Goal: Task Accomplishment & Management: Use online tool/utility

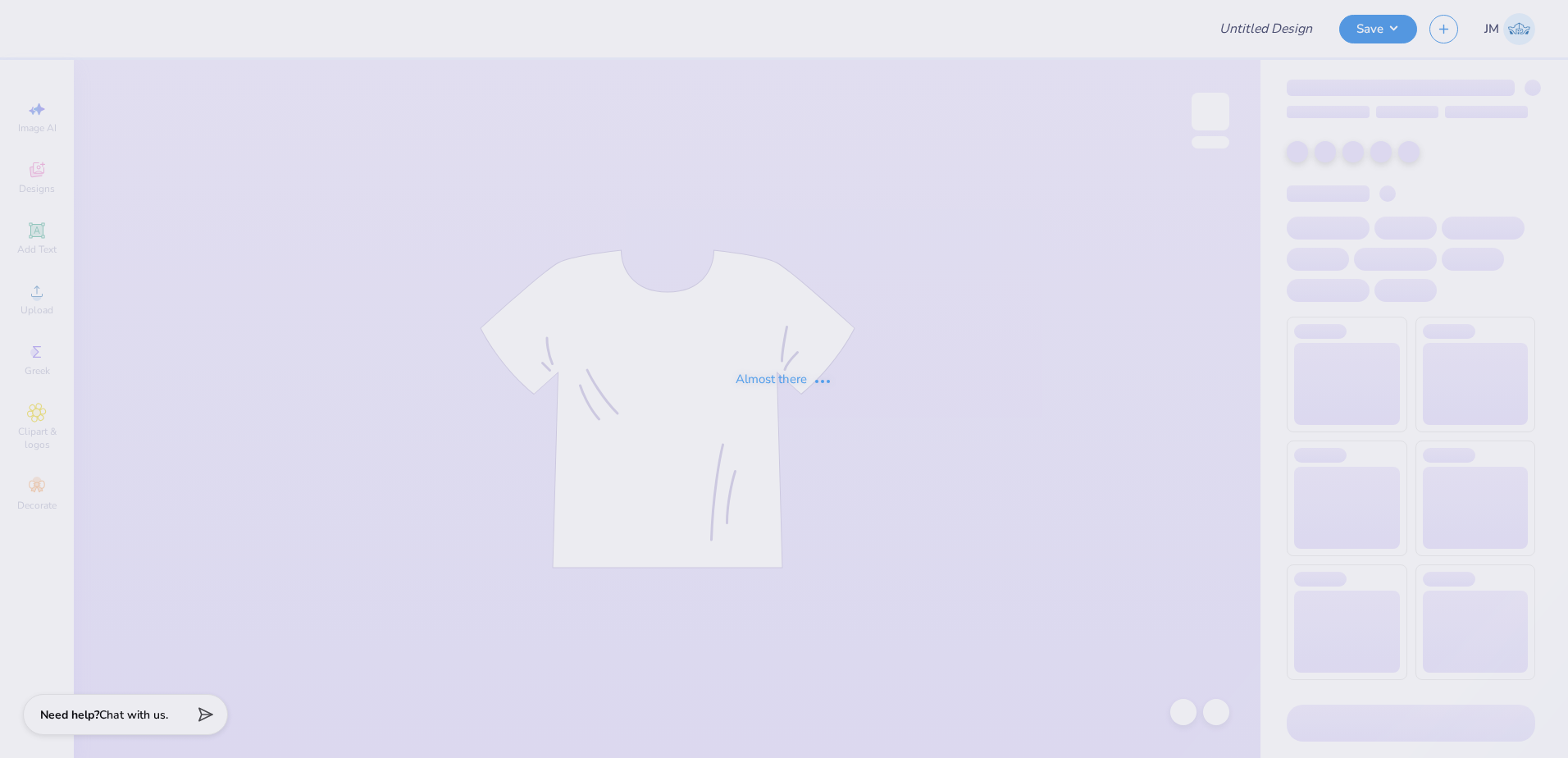
type input "[PERSON_NAME] : Rutgers, The [GEOGRAPHIC_DATA][US_STATE]: New"
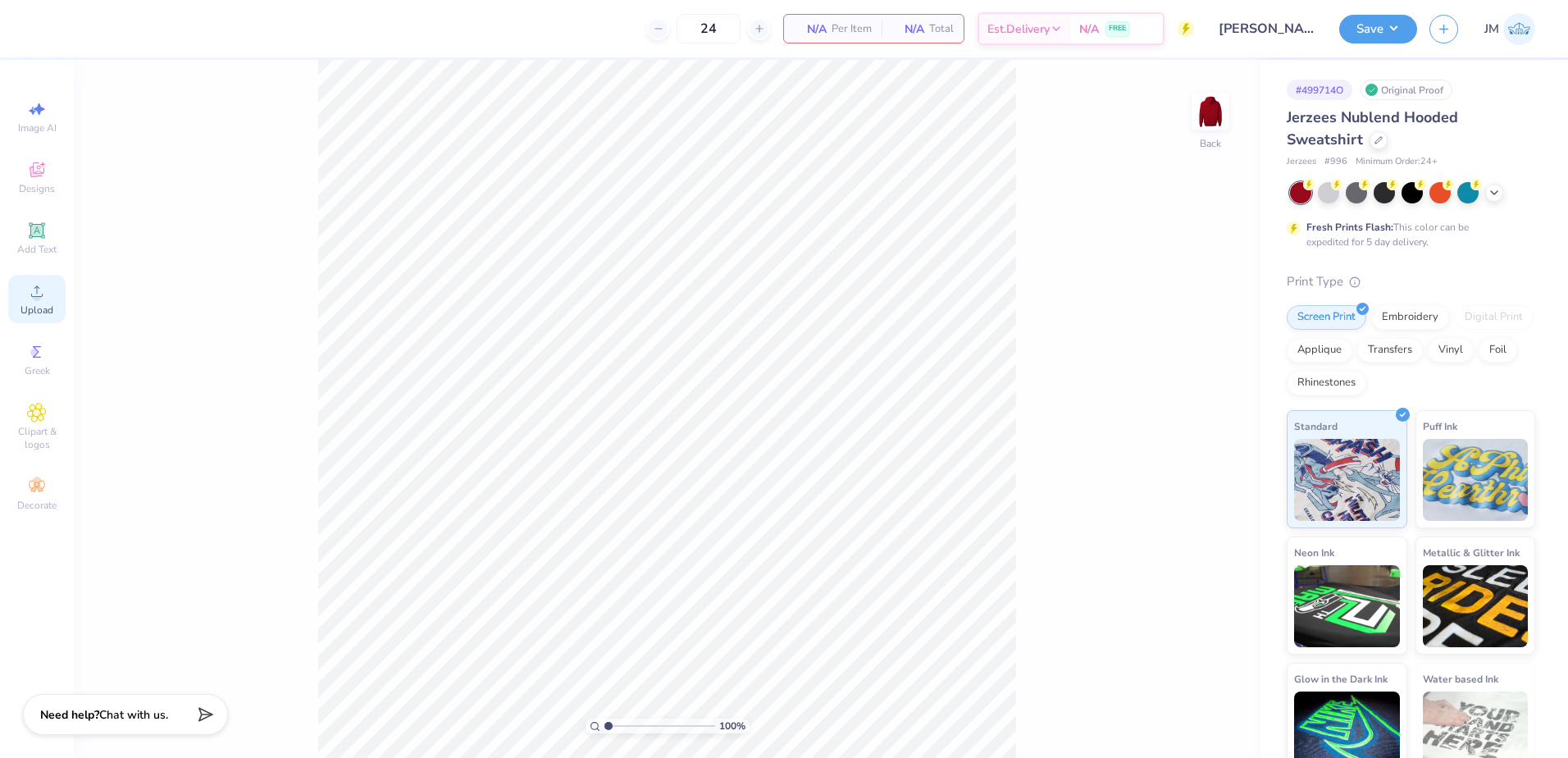
click at [20, 286] on div "Upload" at bounding box center [37, 298] width 57 height 49
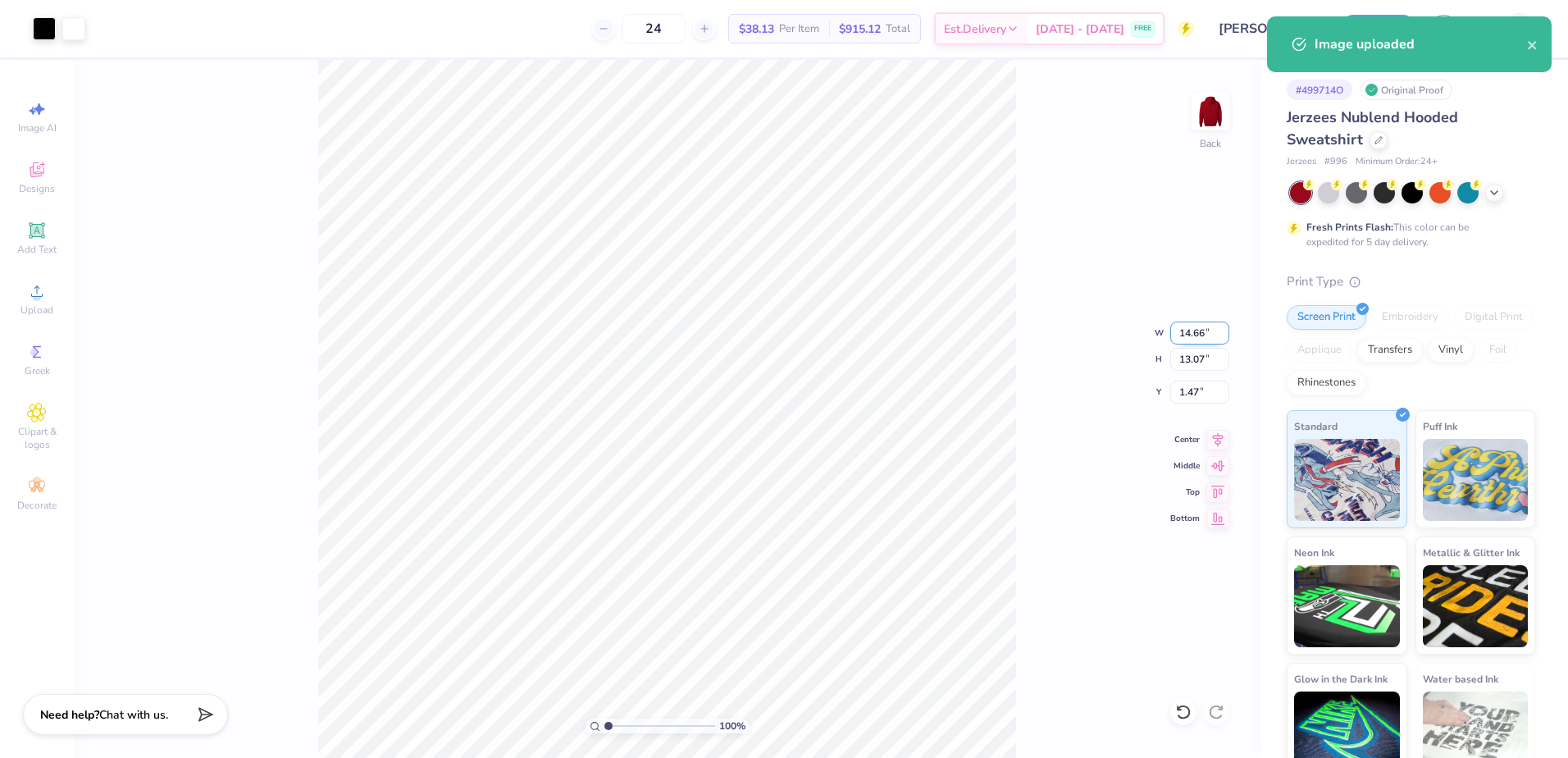
click at [1196, 334] on input "14.66" at bounding box center [1200, 332] width 59 height 23
type input "12.50"
type input "11.14"
type input "2.43"
click at [1179, 358] on input "11.14" at bounding box center [1200, 359] width 59 height 23
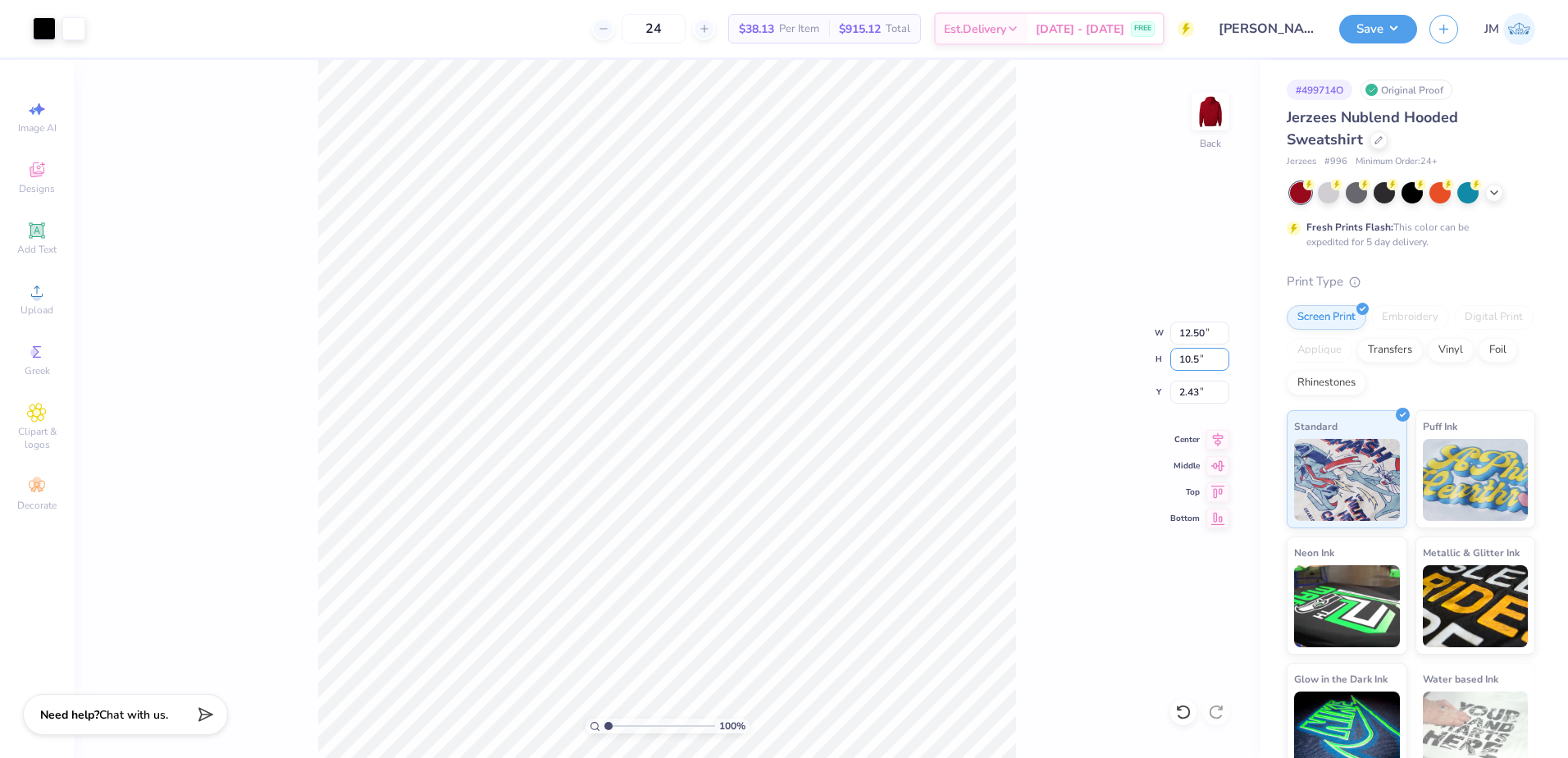
type input "10.5"
type input "11.78"
type input "10.50"
click at [1200, 400] on input "2.75" at bounding box center [1200, 391] width 59 height 23
click at [1193, 370] on input "10.50" at bounding box center [1200, 359] width 59 height 23
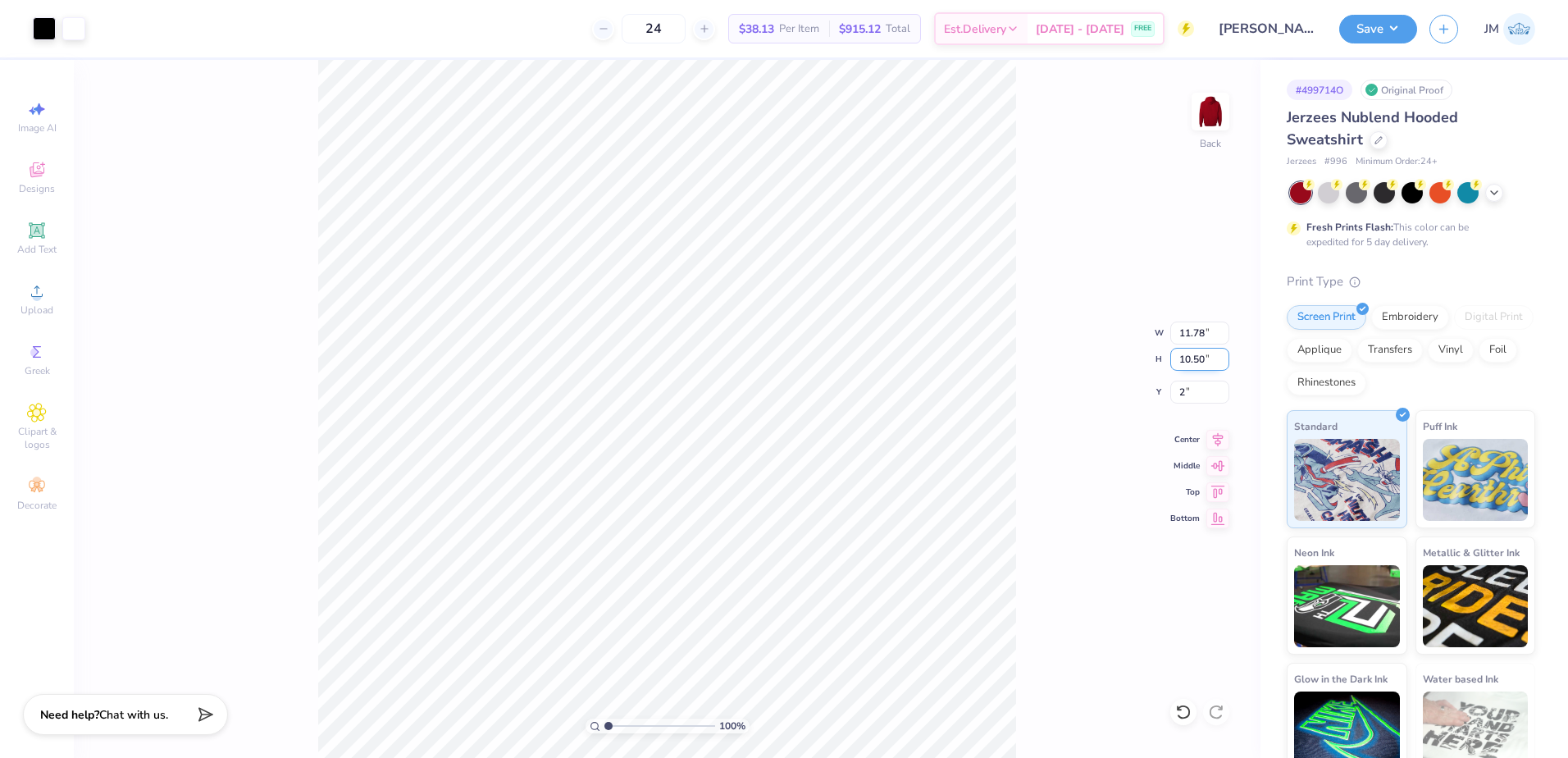
type input "2.00"
click at [1224, 435] on icon at bounding box center [1217, 437] width 23 height 20
click at [1400, 24] on button "Save" at bounding box center [1378, 26] width 78 height 29
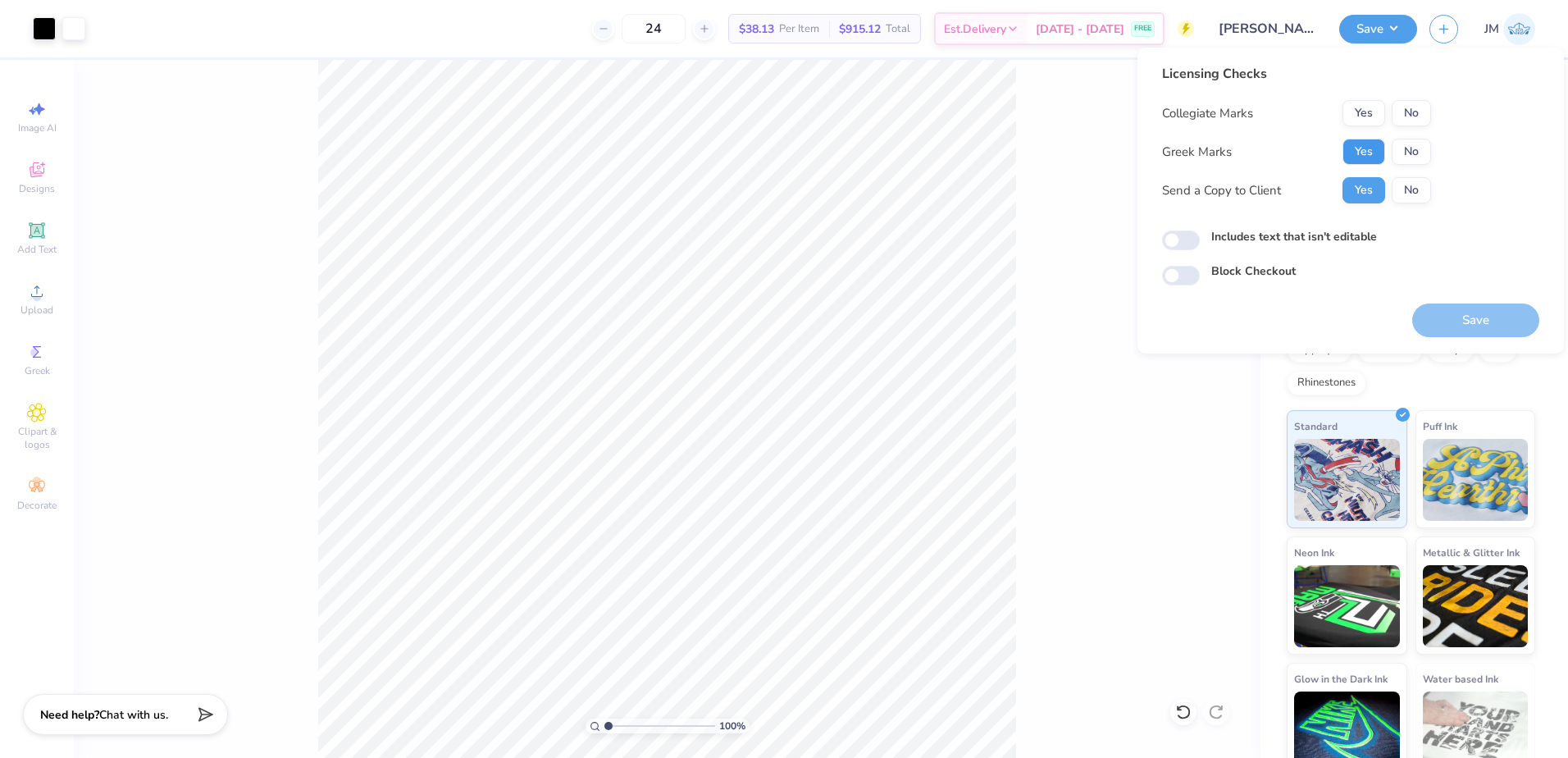
click at [1368, 157] on button "Yes" at bounding box center [1364, 152] width 43 height 26
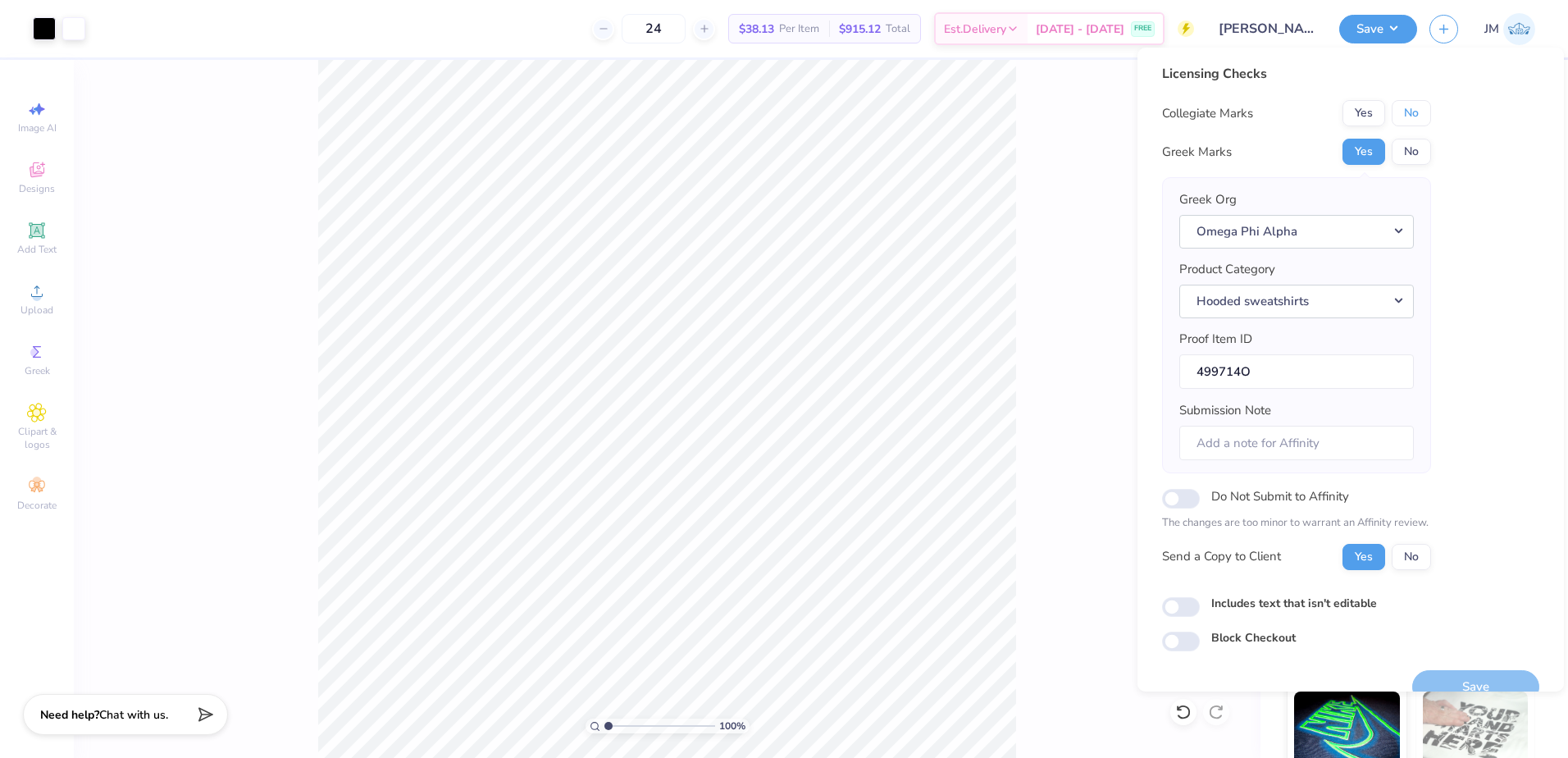
click at [1415, 123] on button "No" at bounding box center [1411, 113] width 40 height 26
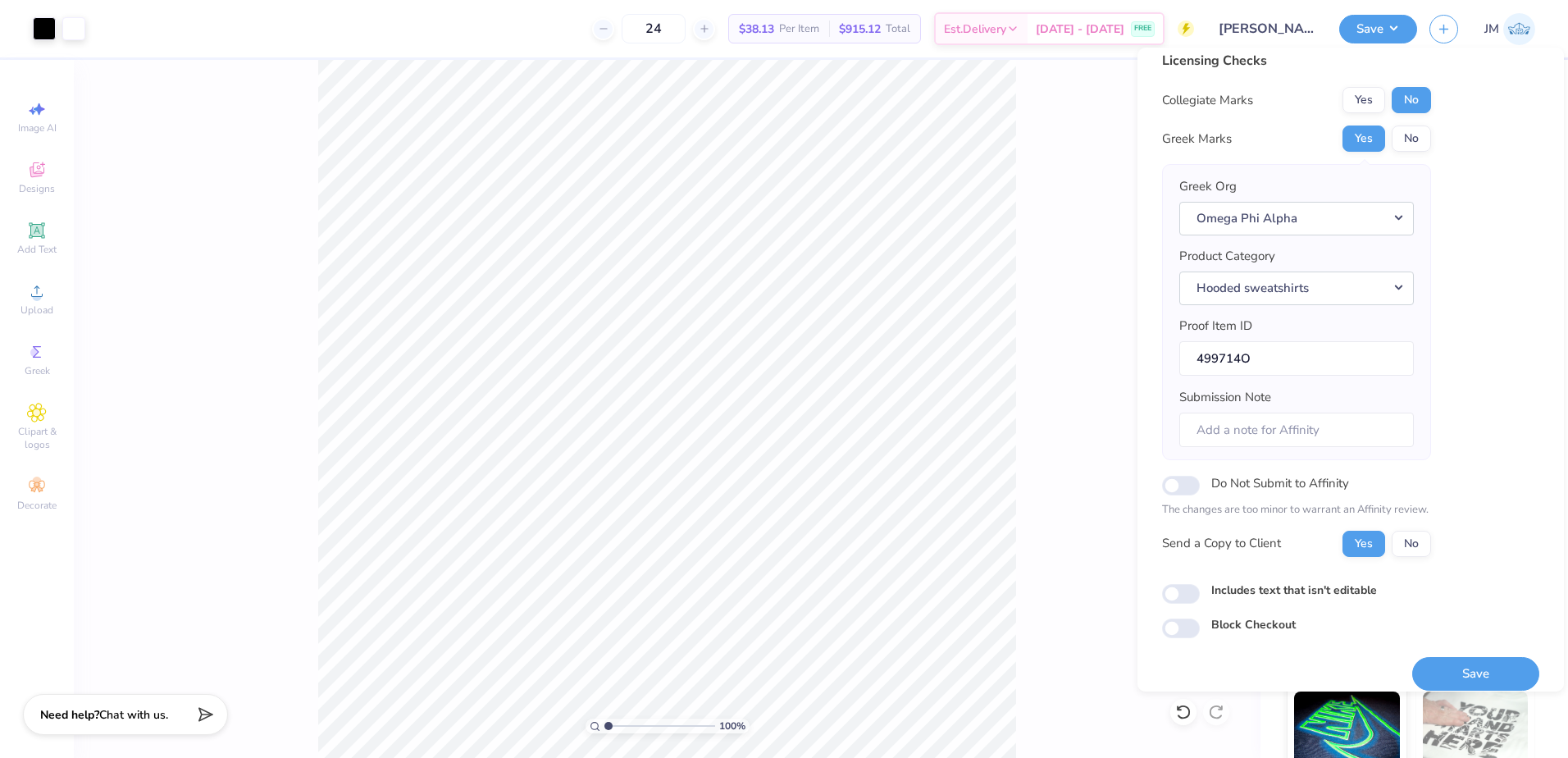
scroll to position [28, 0]
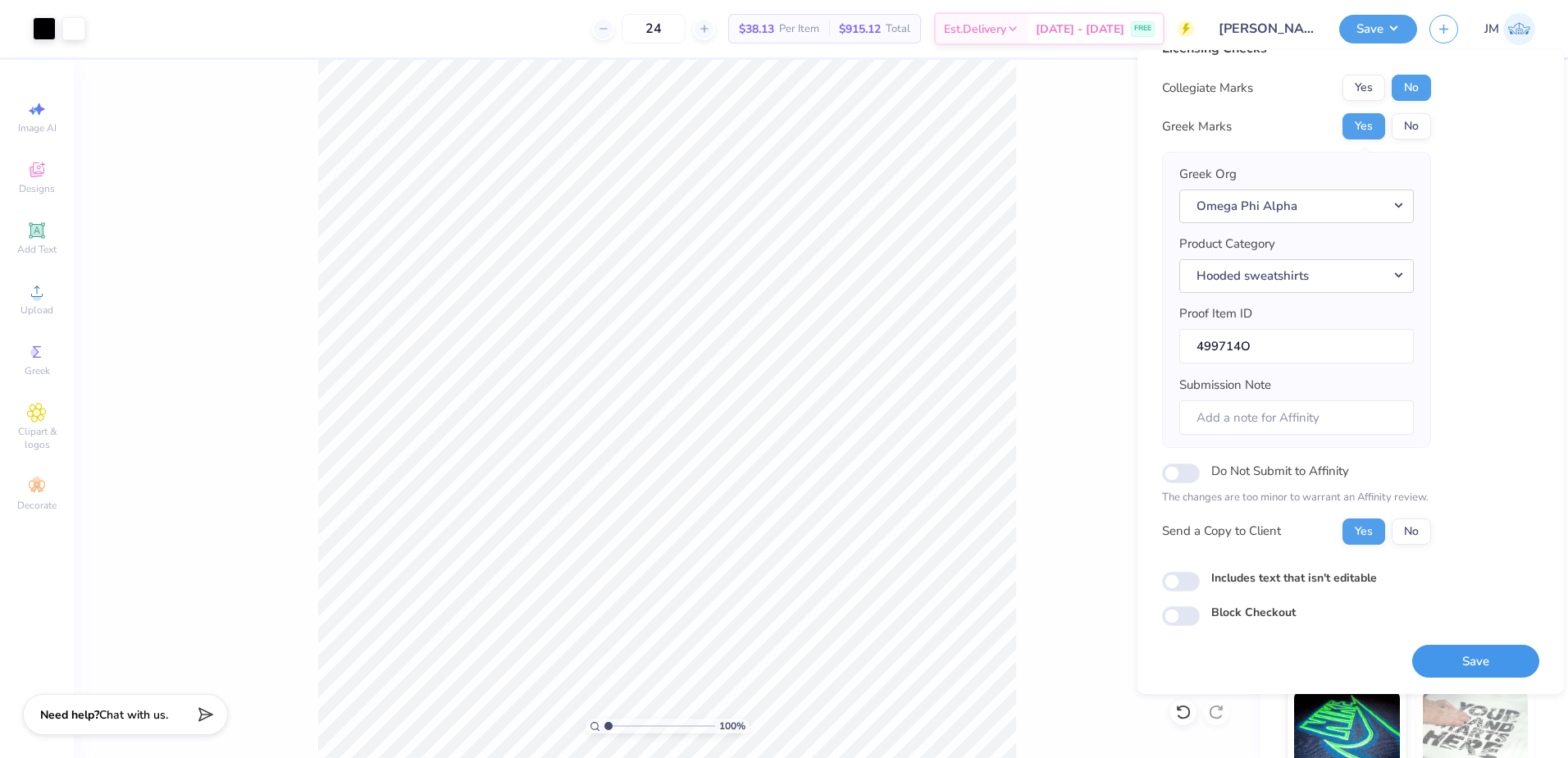
click at [1441, 659] on button "Save" at bounding box center [1476, 662] width 127 height 34
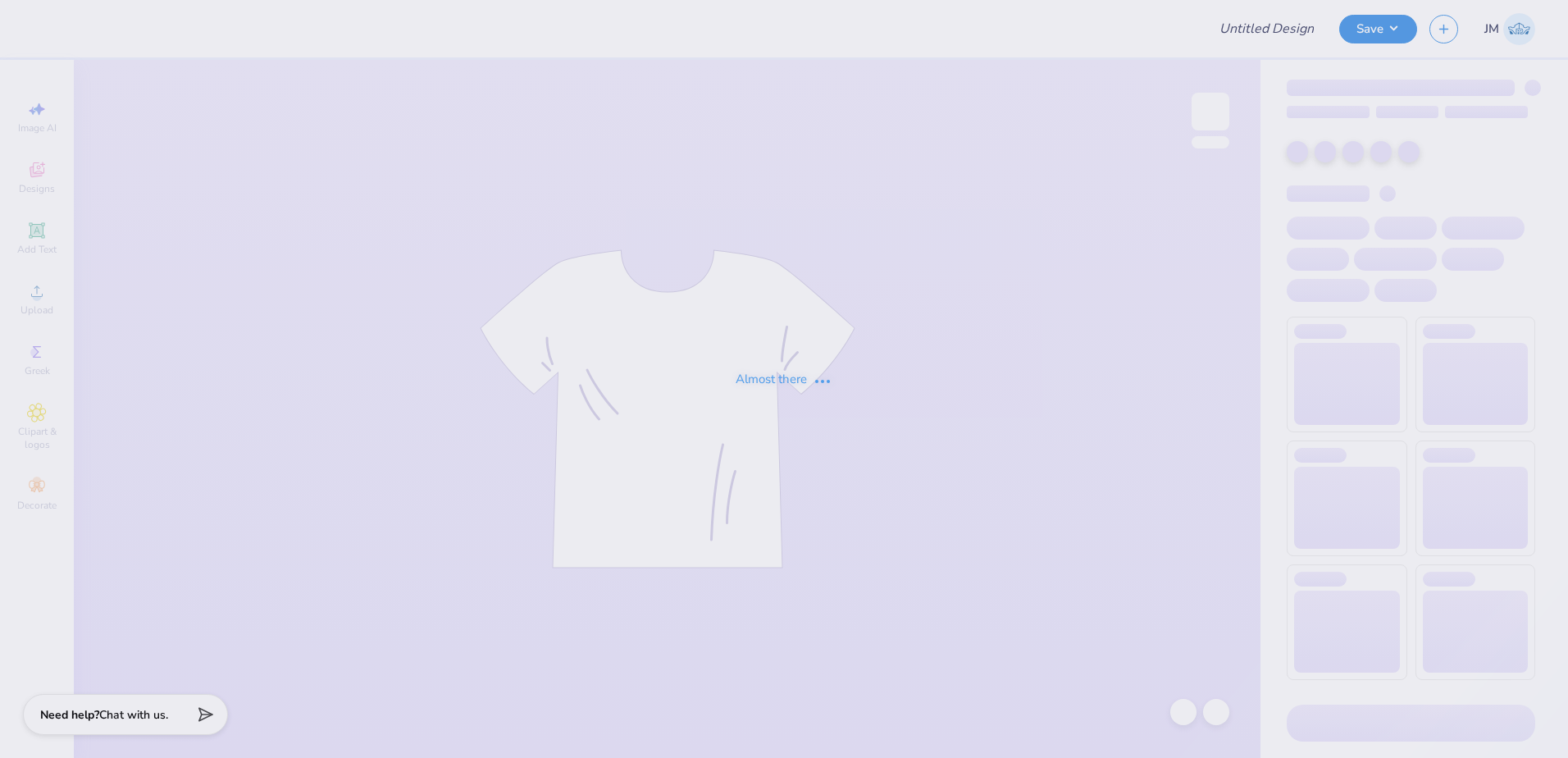
type input "[PERSON_NAME] : Rutgers, The [GEOGRAPHIC_DATA][US_STATE]: New"
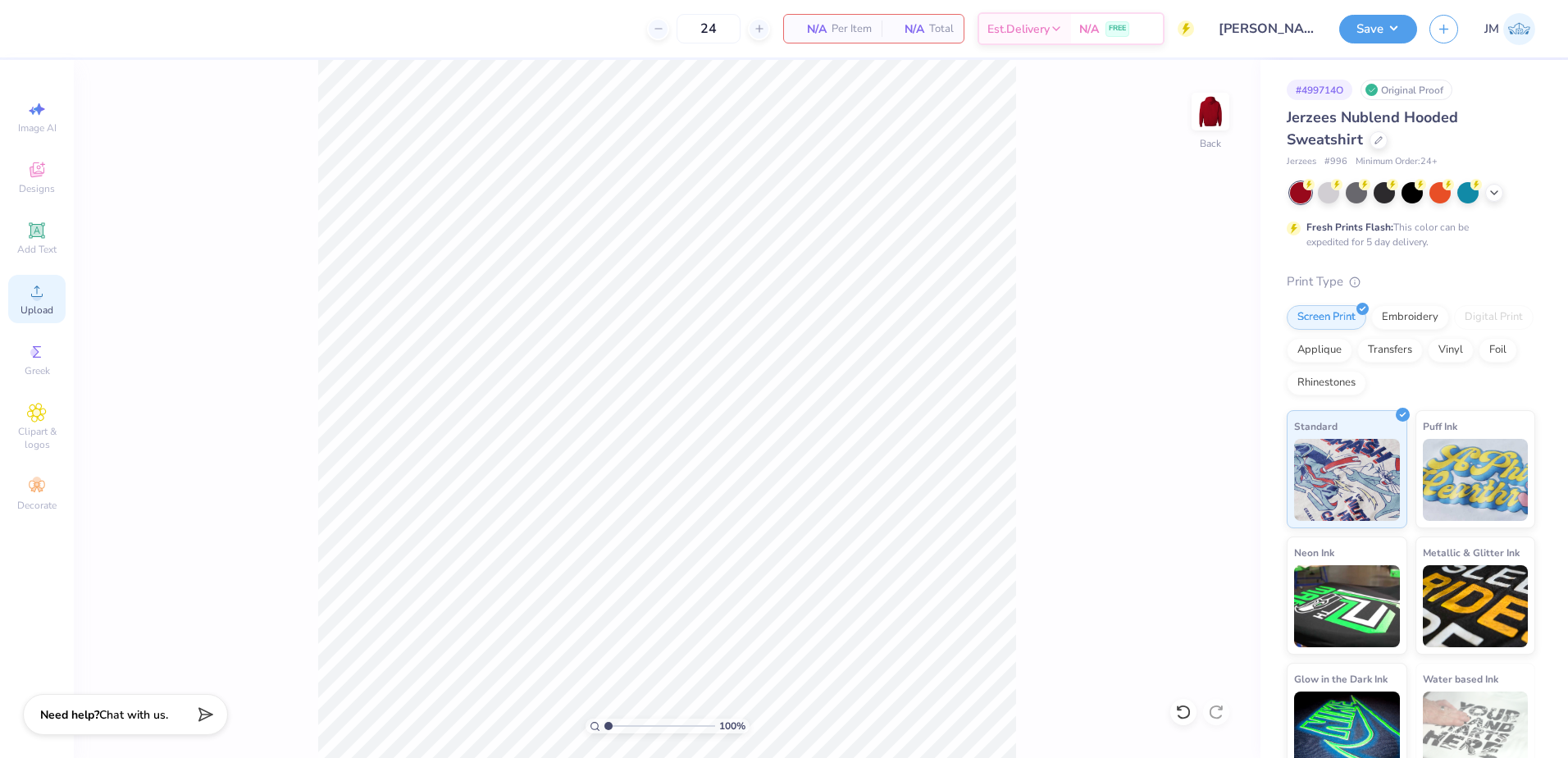
click at [53, 291] on div "Upload" at bounding box center [37, 298] width 57 height 49
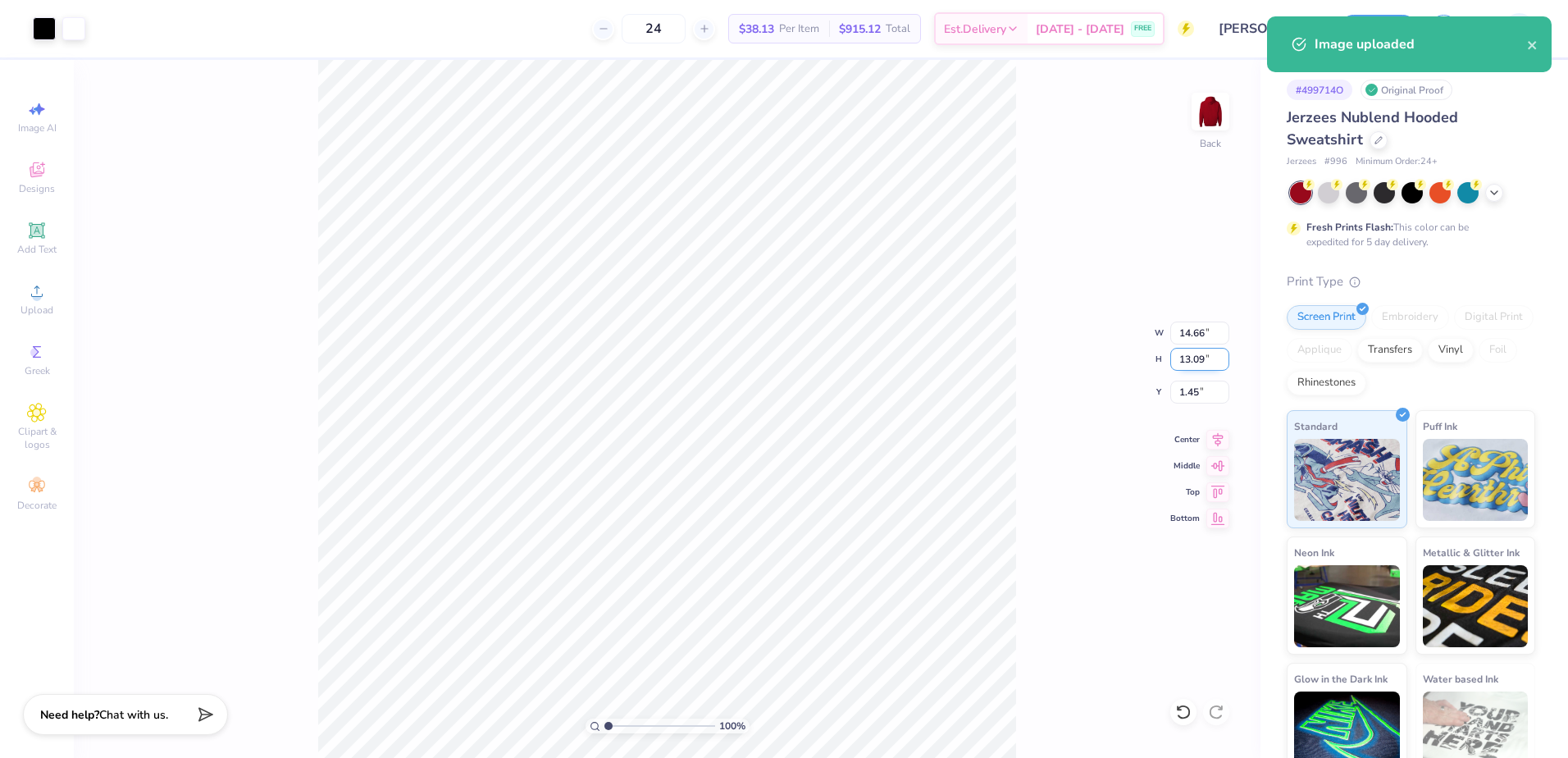
drag, startPoint x: 1194, startPoint y: 351, endPoint x: 1123, endPoint y: 317, distance: 78.7
click at [1194, 350] on input "13.09" at bounding box center [1200, 359] width 59 height 23
type input "10.5"
type input "11.76"
type input "10.50"
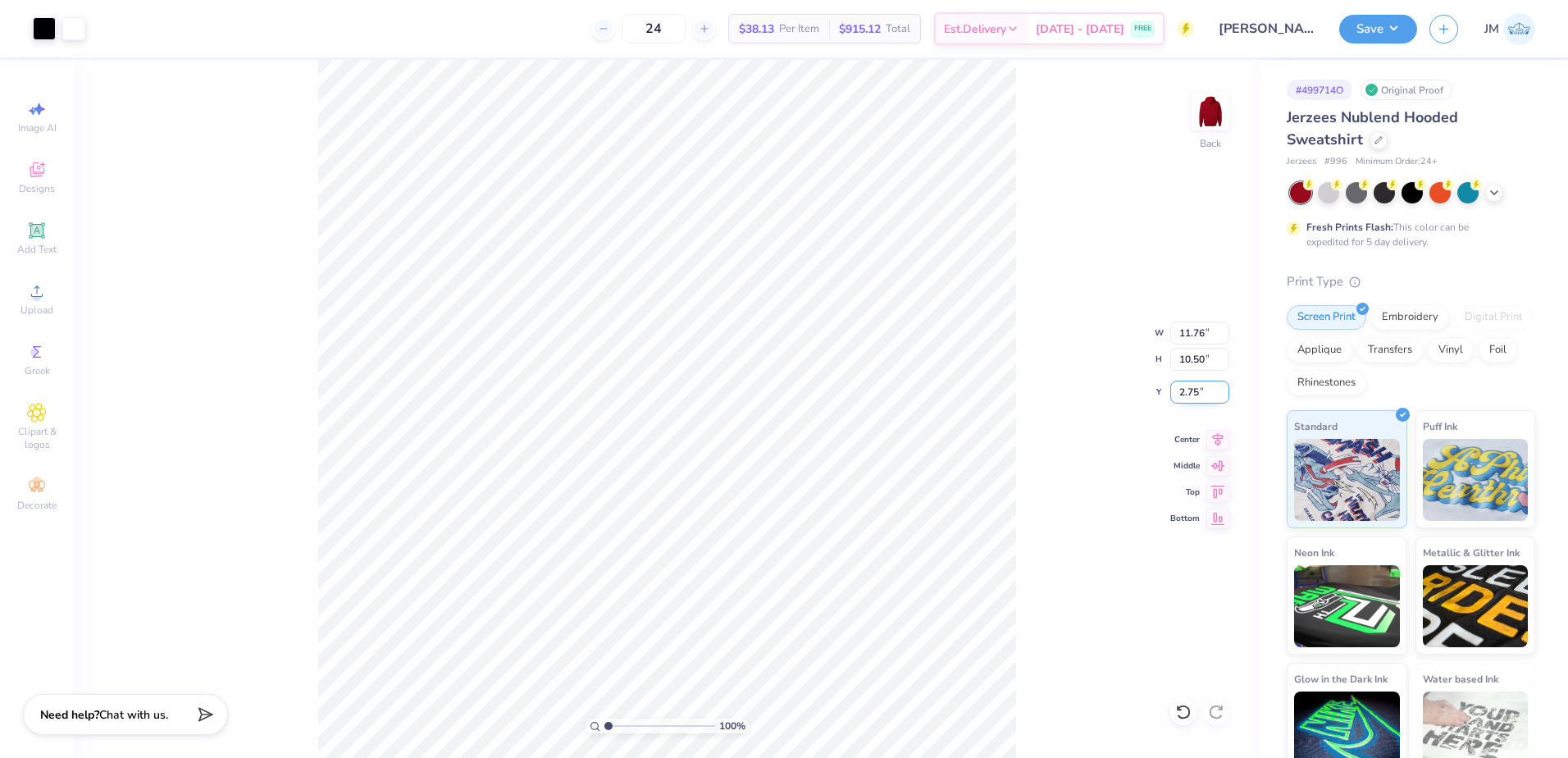
click at [1183, 393] on input "2.75" at bounding box center [1200, 391] width 59 height 23
click at [1196, 352] on input "10.50" at bounding box center [1200, 359] width 59 height 23
type input "2.00"
click at [1218, 435] on icon at bounding box center [1217, 437] width 23 height 20
click at [1221, 436] on icon at bounding box center [1218, 437] width 11 height 14
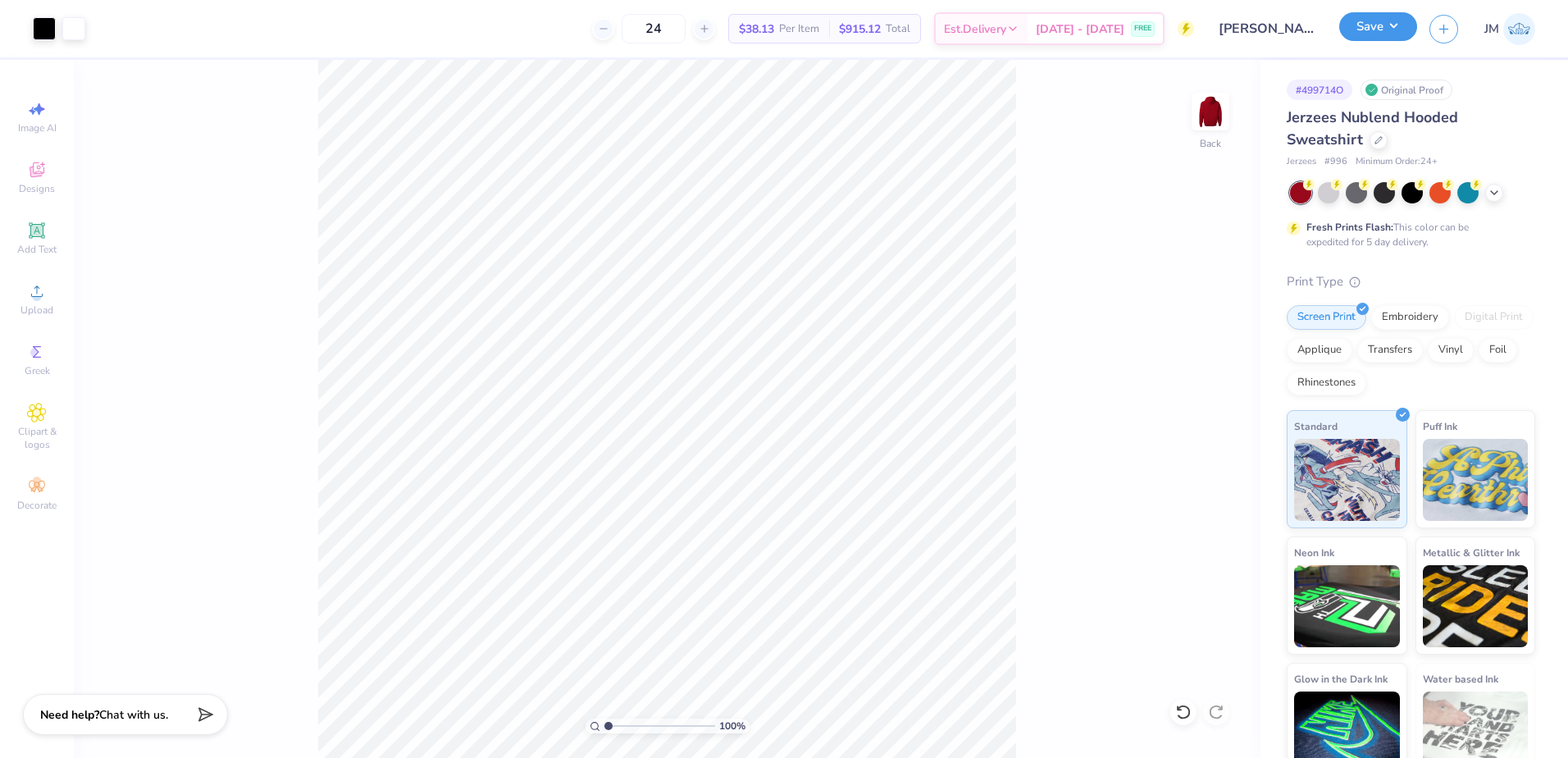
click at [1373, 29] on button "Save" at bounding box center [1378, 26] width 78 height 29
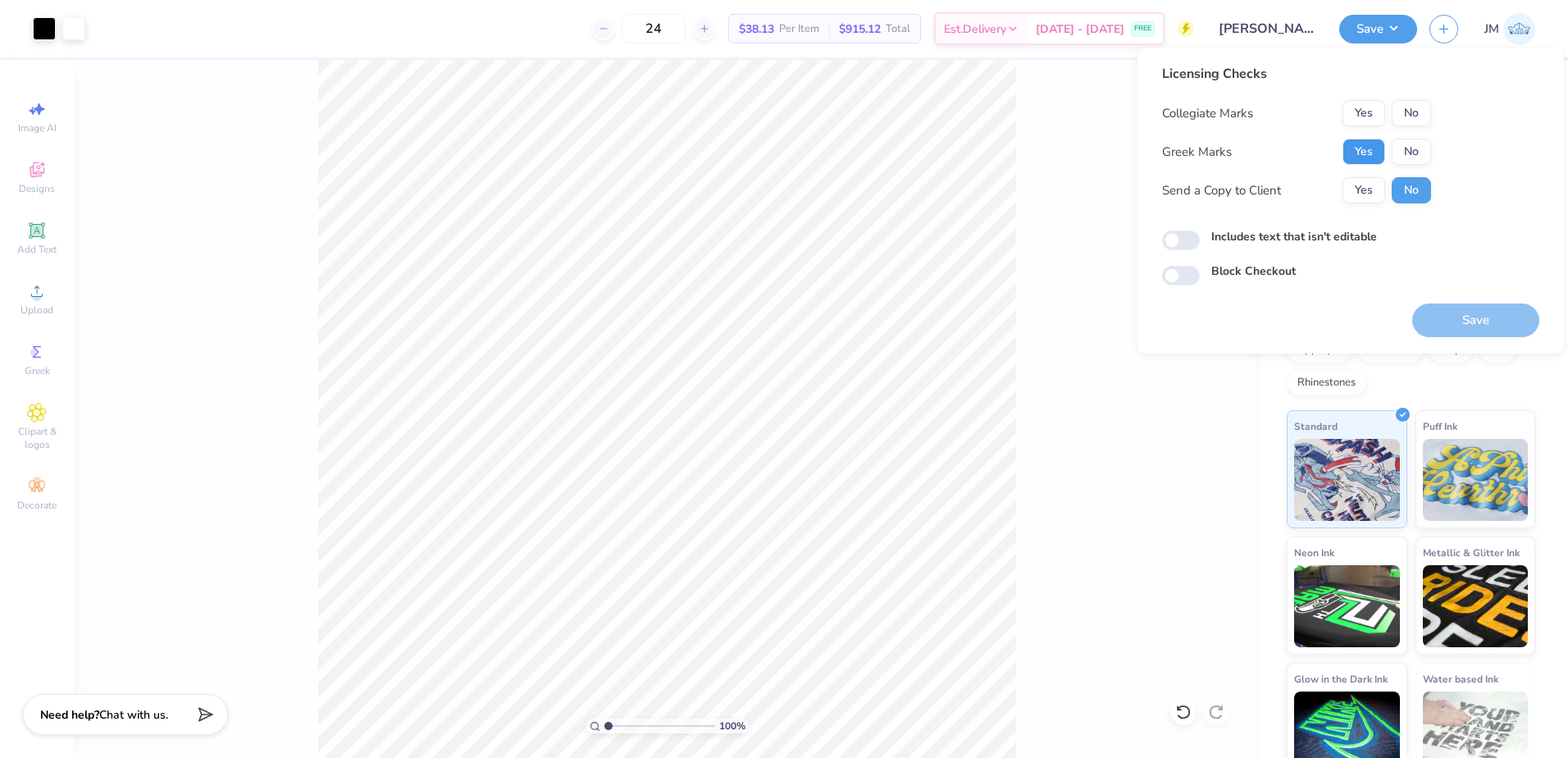
click at [1371, 152] on button "Yes" at bounding box center [1364, 152] width 43 height 26
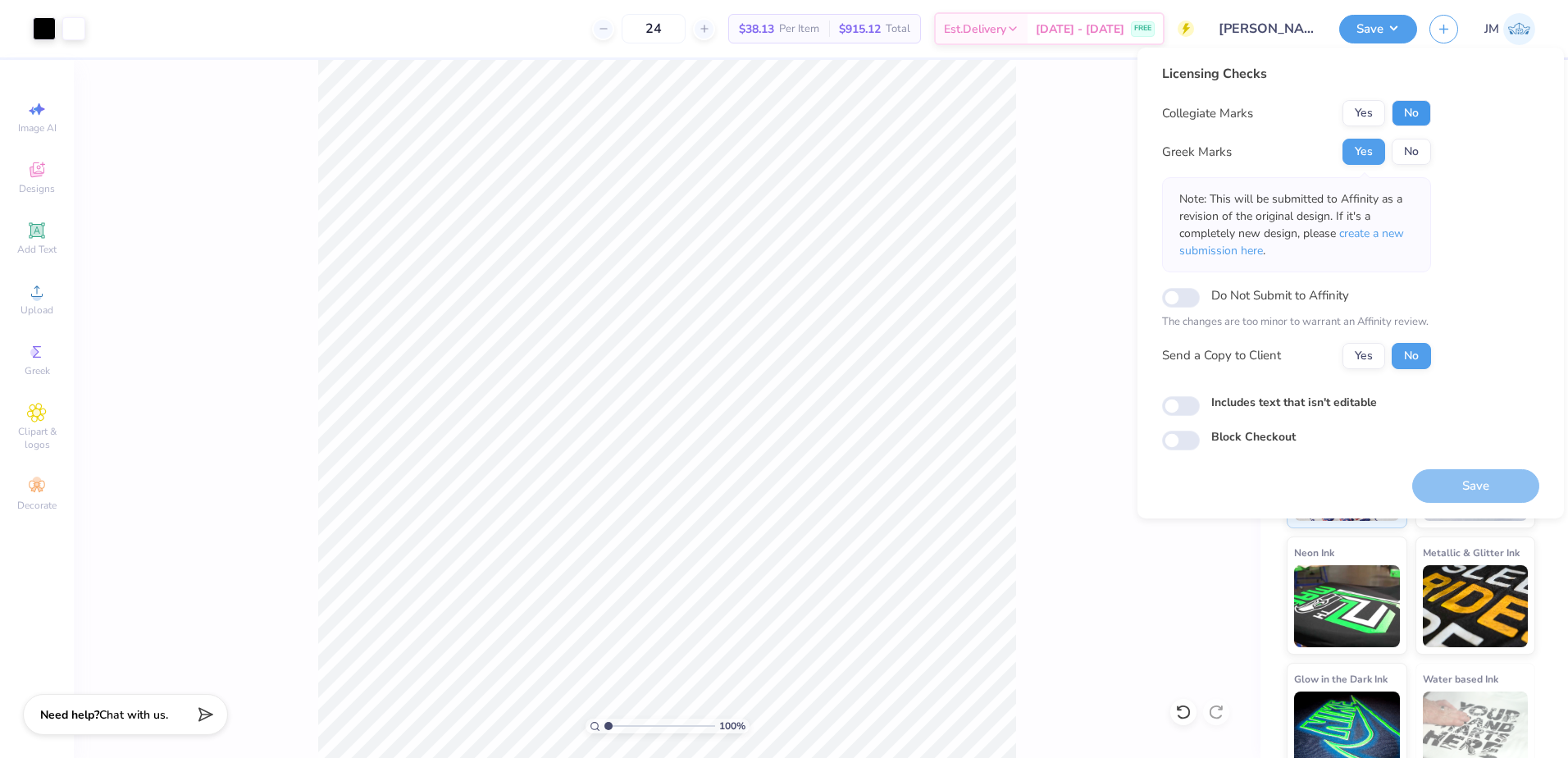
click at [1410, 105] on button "No" at bounding box center [1411, 113] width 40 height 26
click at [1477, 488] on button "Save" at bounding box center [1476, 486] width 127 height 34
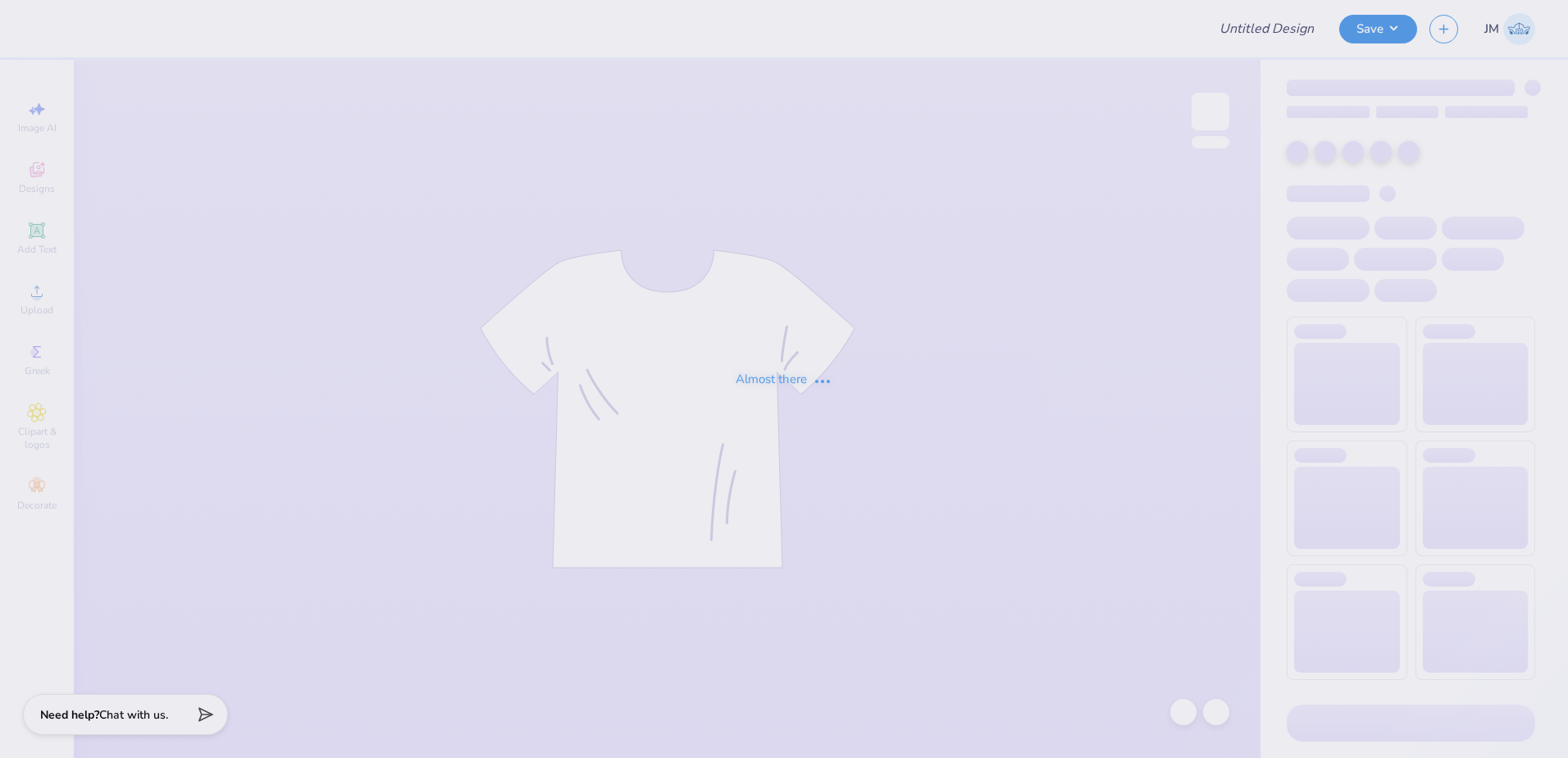
type input "[PERSON_NAME] : Rutgers, The [GEOGRAPHIC_DATA][US_STATE]: New"
type input "50"
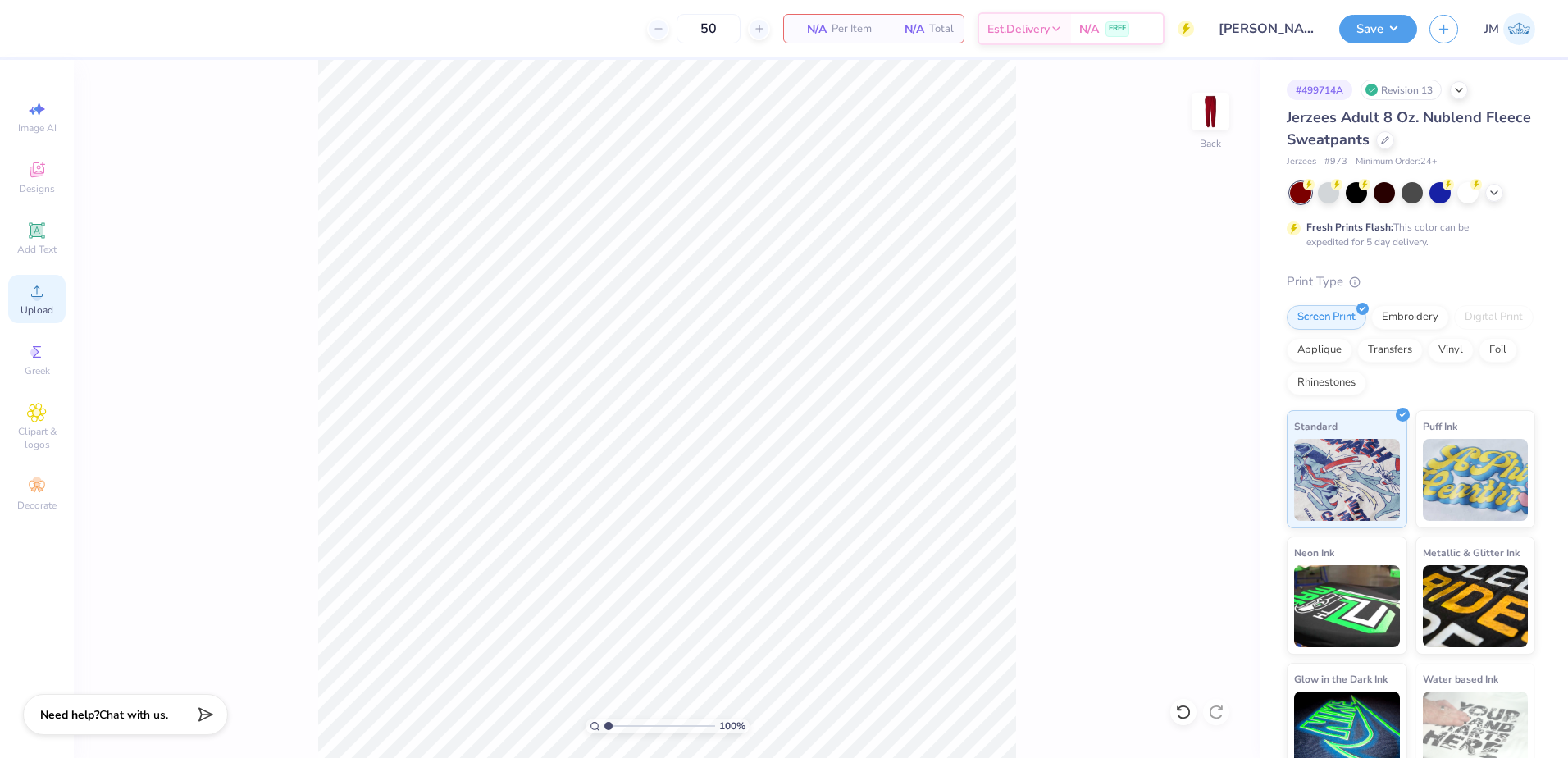
click at [31, 295] on icon at bounding box center [37, 291] width 12 height 12
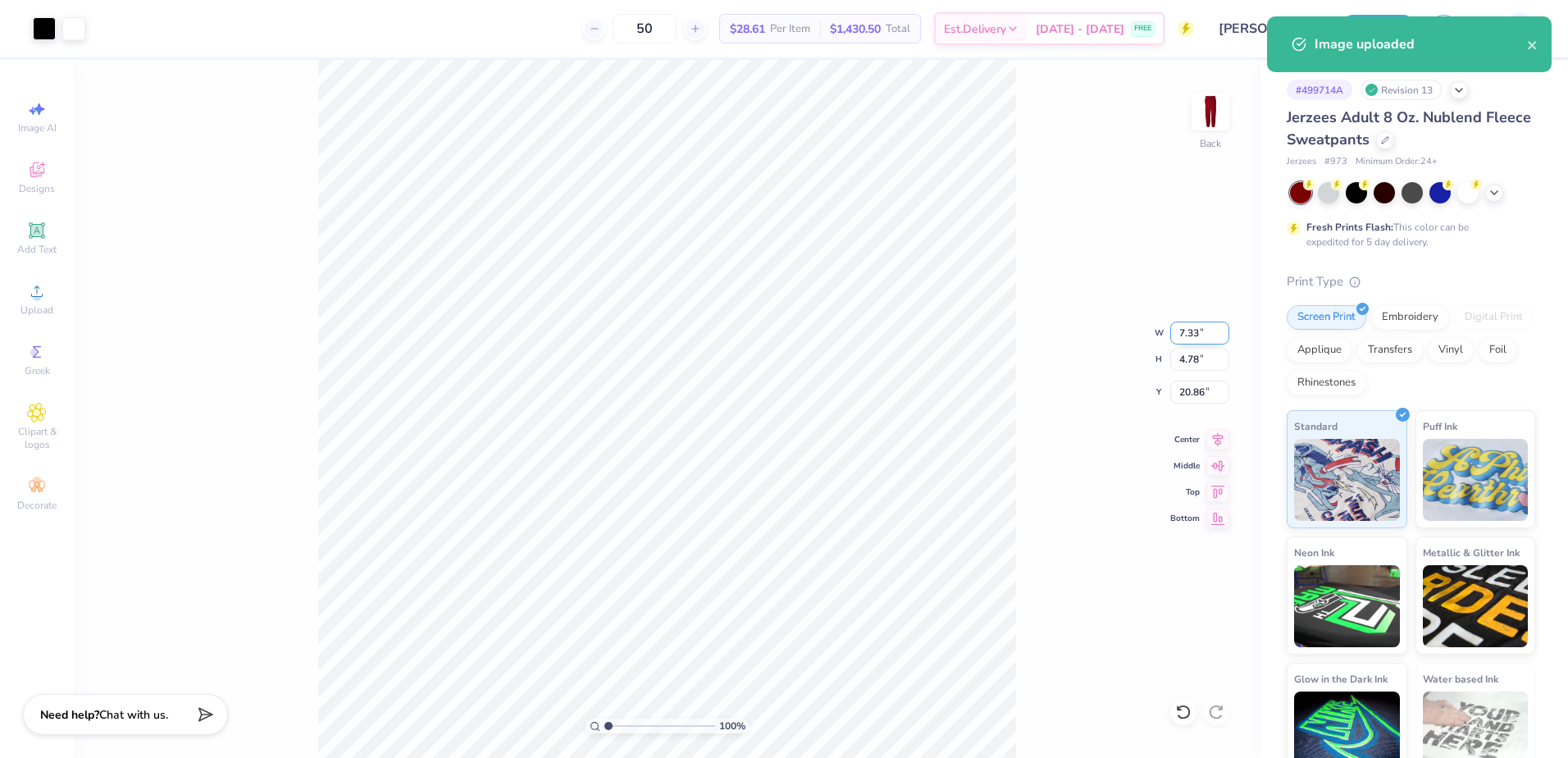
click at [1189, 342] on input "7.33" at bounding box center [1200, 332] width 59 height 23
type input "5.00"
type input "3.26"
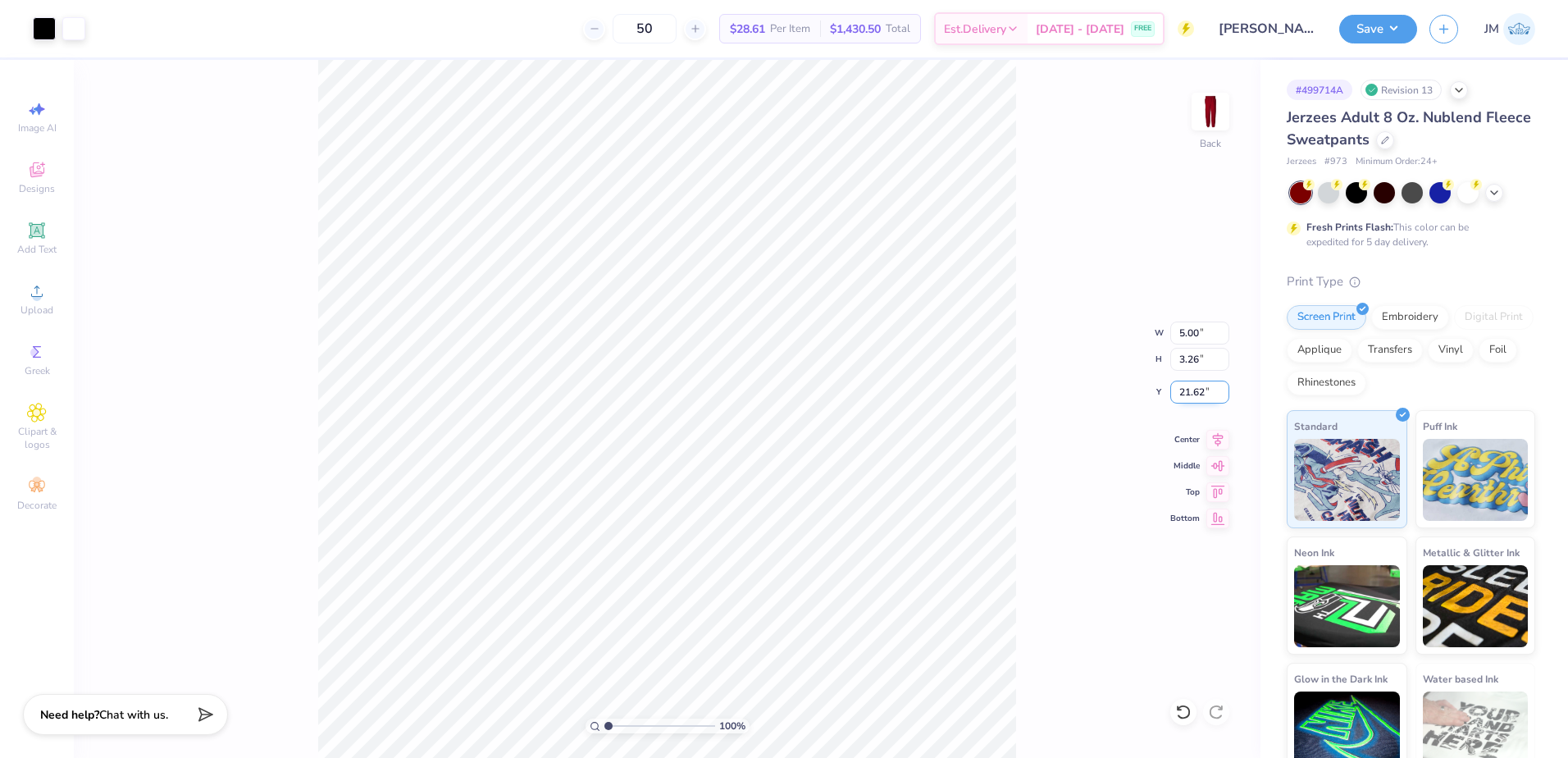
click at [1192, 391] on input "21.62" at bounding box center [1200, 391] width 59 height 23
click at [1196, 350] on input "3.26" at bounding box center [1200, 359] width 59 height 23
type input "3.00"
click at [1115, 383] on div "100 % Back W 5.00 5.00 " H 3.26 3.26 " Y 3.00 3.00 " Center Middle Top Bottom" at bounding box center [667, 408] width 1187 height 698
click at [1197, 391] on input "3.00" at bounding box center [1200, 391] width 59 height 23
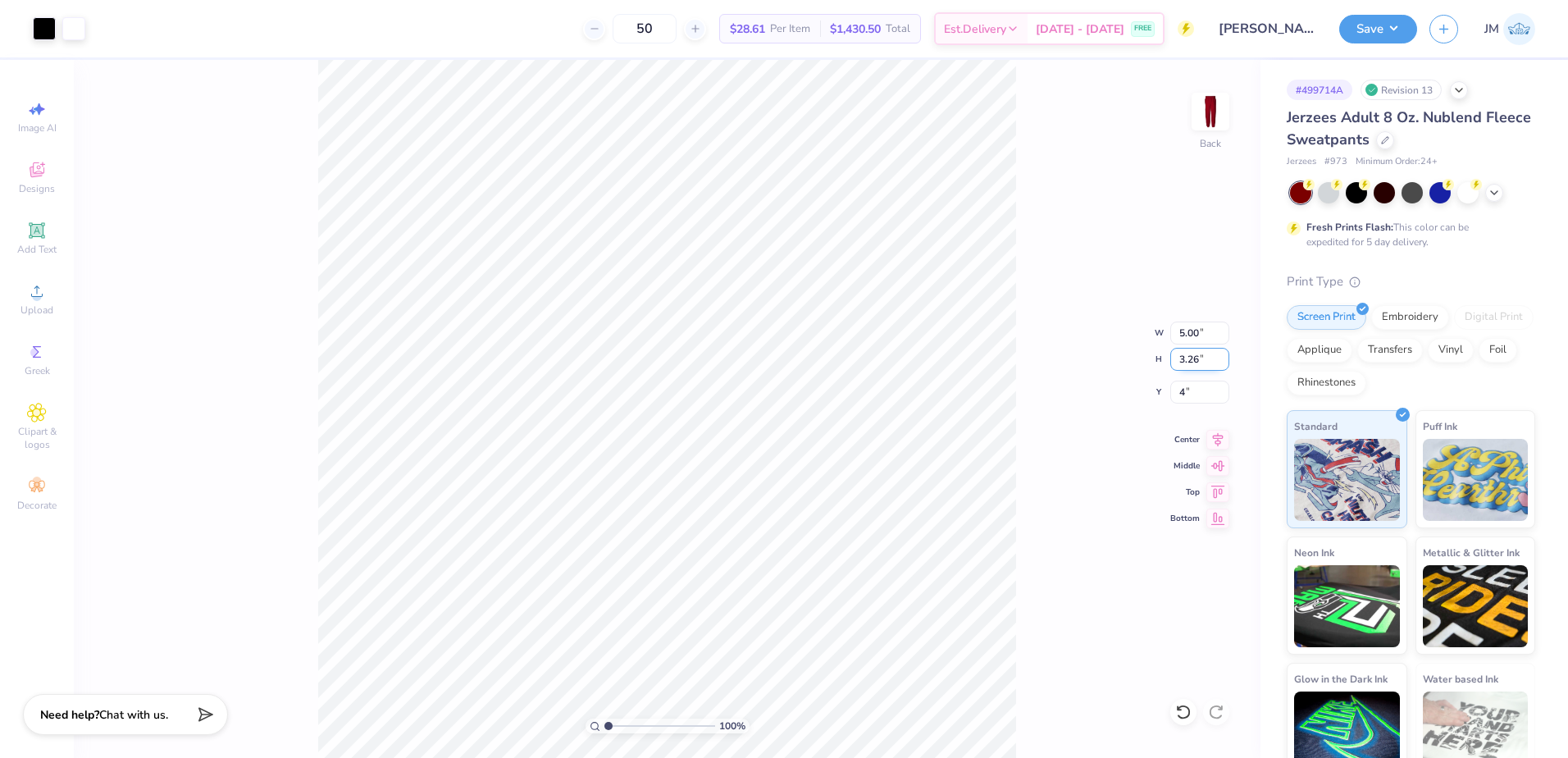
click at [1198, 369] on input "3.26" at bounding box center [1200, 359] width 59 height 23
type input "4.00"
drag, startPoint x: 1220, startPoint y: 439, endPoint x: 1027, endPoint y: 369, distance: 205.3
click at [1220, 439] on icon at bounding box center [1218, 440] width 11 height 14
click at [1373, 31] on button "Save" at bounding box center [1378, 26] width 78 height 29
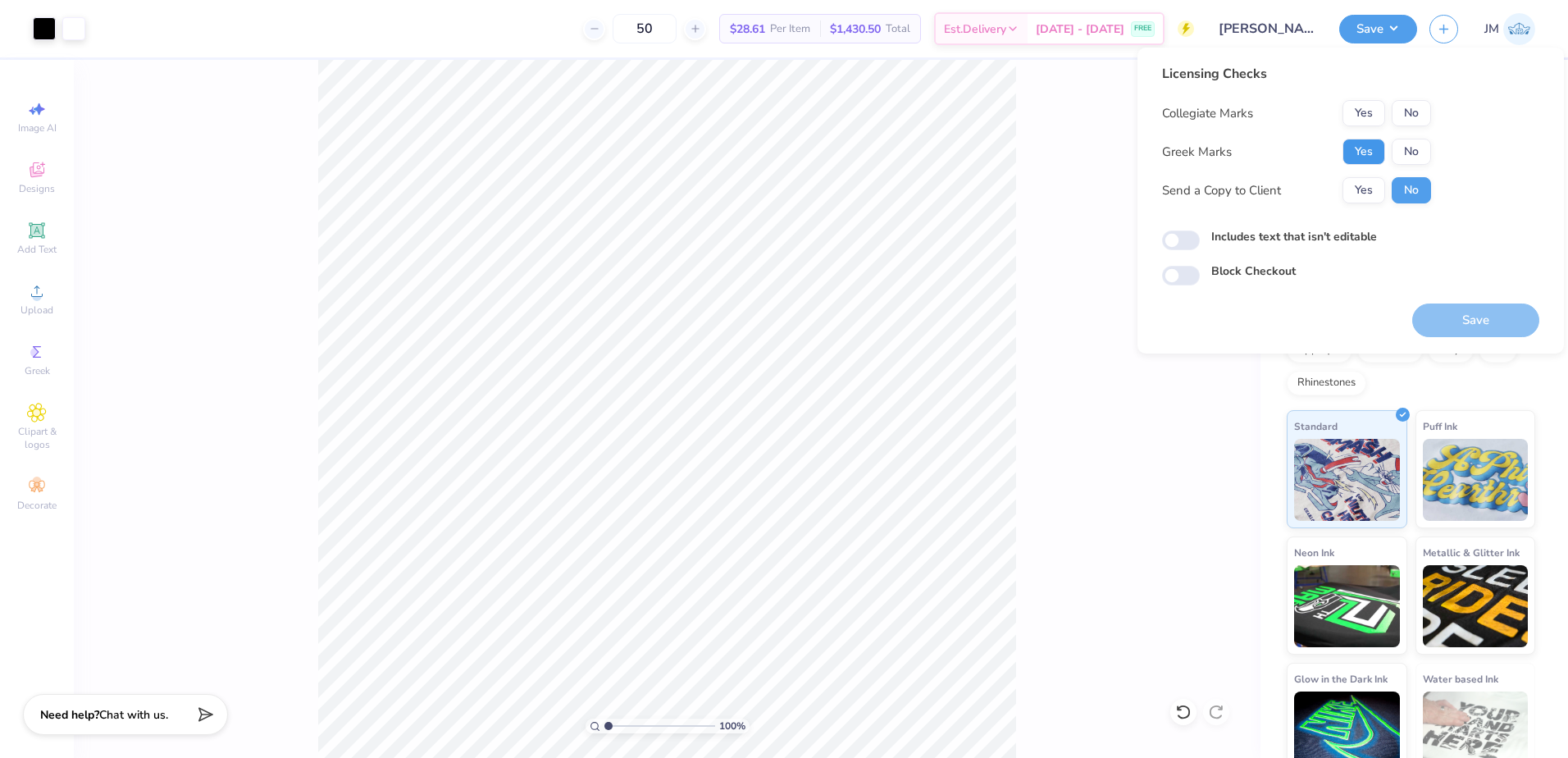
click at [1363, 156] on button "Yes" at bounding box center [1364, 152] width 43 height 26
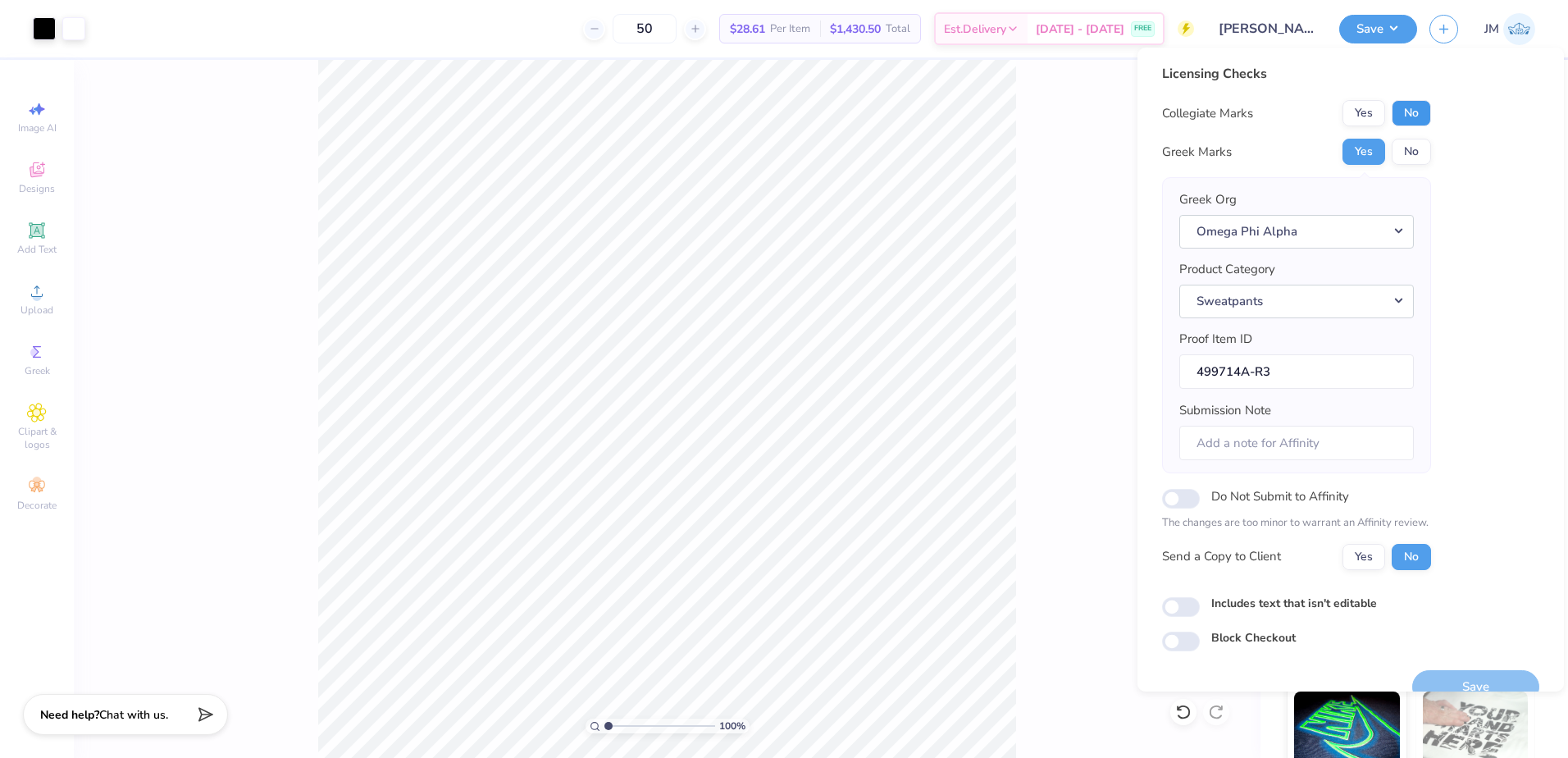
click at [1415, 112] on button "No" at bounding box center [1411, 113] width 40 height 26
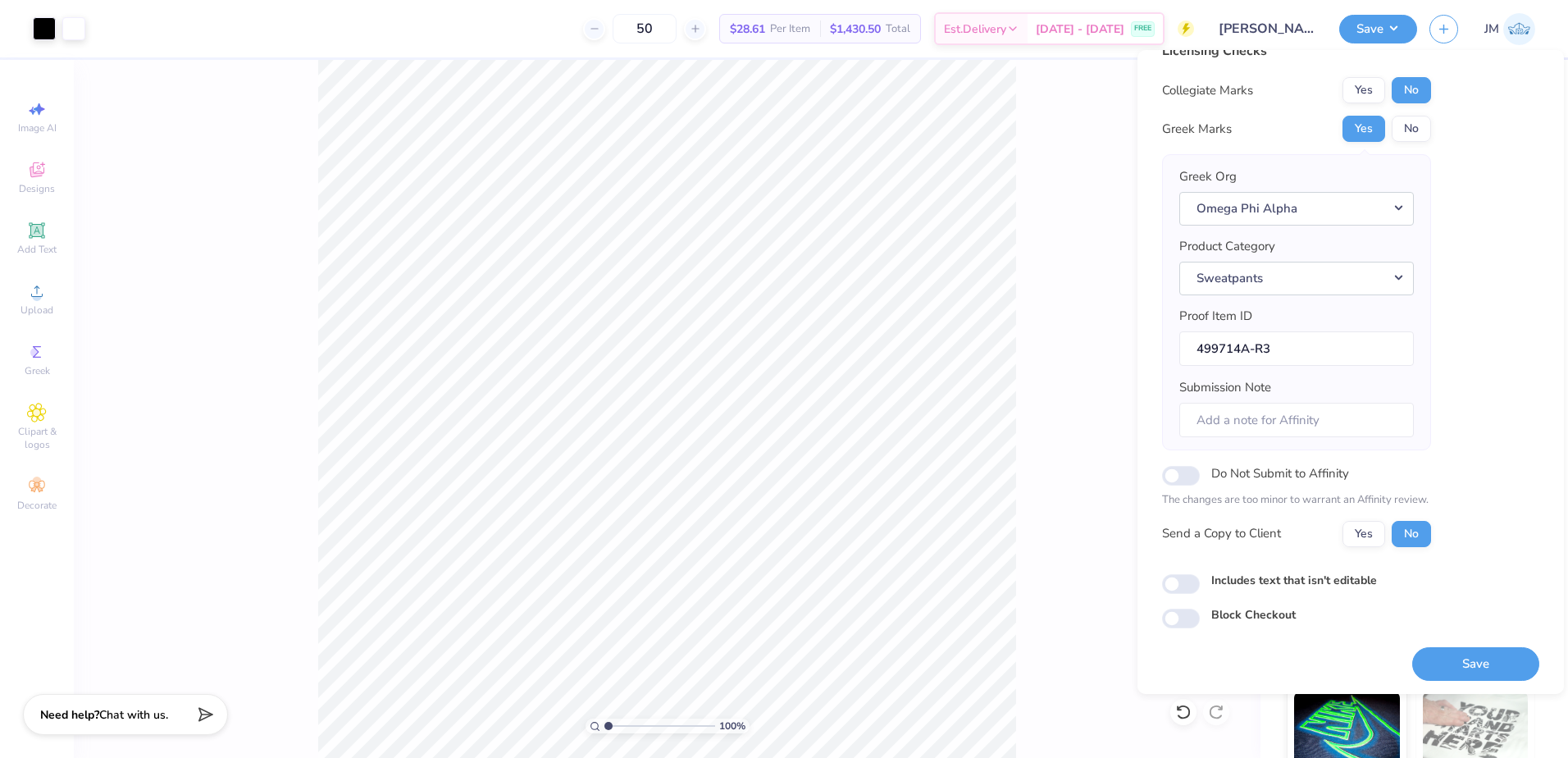
scroll to position [28, 0]
click at [1444, 646] on button "Save" at bounding box center [1476, 662] width 127 height 34
